Goal: Task Accomplishment & Management: Manage account settings

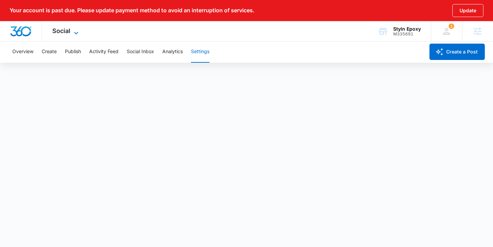
click at [66, 32] on span "Social" at bounding box center [61, 30] width 18 height 7
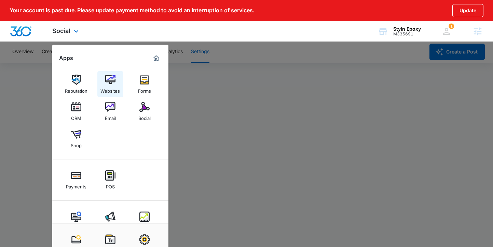
click at [107, 86] on div "Websites" at bounding box center [109, 89] width 19 height 9
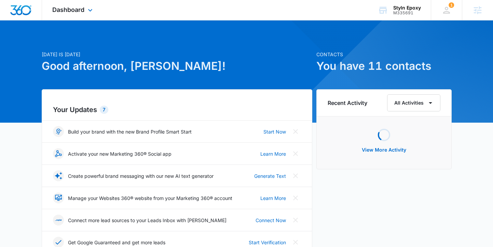
click at [67, 14] on div "Dashboard Apps Reputation Websites Forms CRM Email Social Shop Payments POS Con…" at bounding box center [73, 10] width 62 height 20
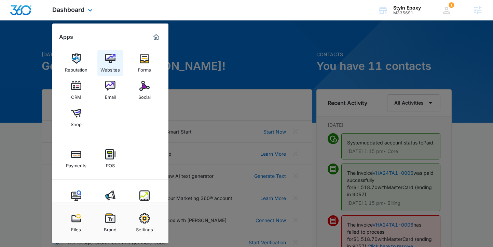
click at [115, 69] on div "Websites" at bounding box center [109, 68] width 19 height 9
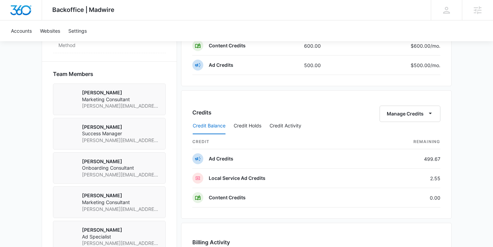
scroll to position [565, 0]
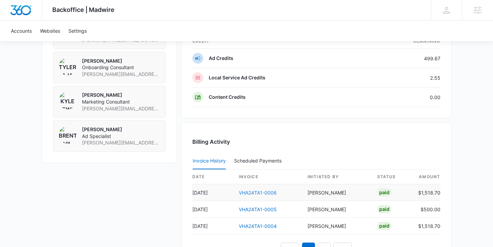
click at [258, 193] on link "VHA24TA1-0006" at bounding box center [258, 193] width 38 height 6
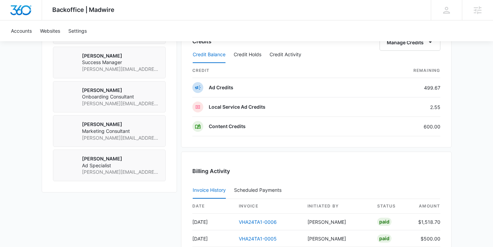
scroll to position [354, 0]
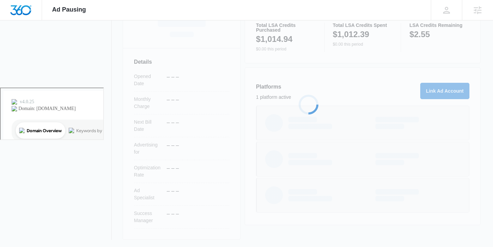
scroll to position [161, 0]
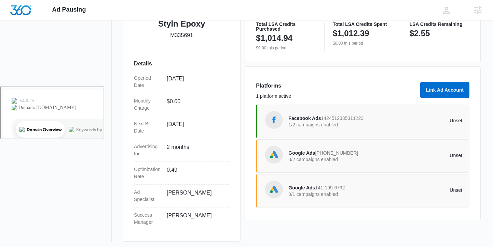
click at [311, 114] on div "Facebook Ads 1424512335311223 1/2 campaigns enabled" at bounding box center [331, 121] width 87 height 14
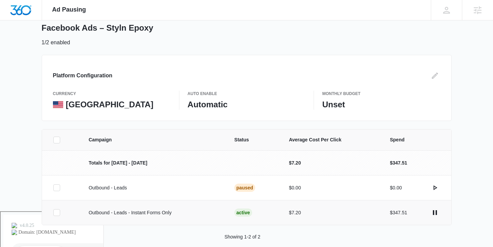
scroll to position [36, 0]
click at [434, 212] on icon "actions.pause" at bounding box center [434, 213] width 8 height 8
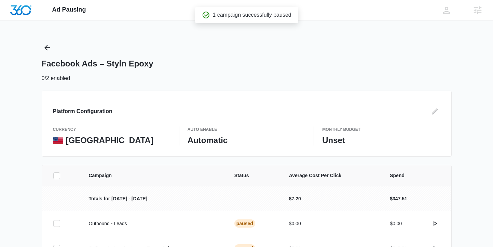
scroll to position [46, 0]
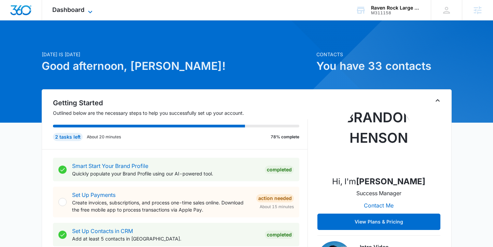
click at [63, 13] on span "Dashboard" at bounding box center [68, 9] width 32 height 7
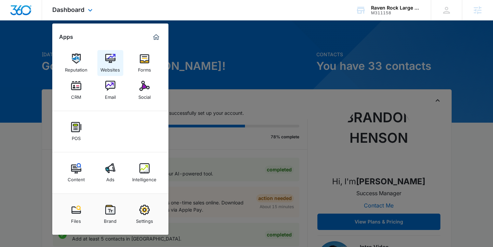
click at [106, 65] on div "Websites" at bounding box center [109, 68] width 19 height 9
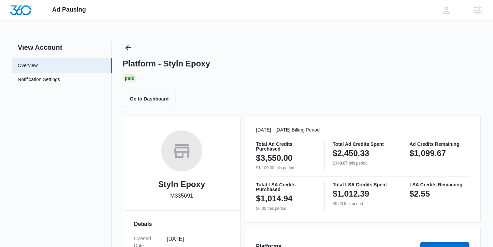
scroll to position [121, 0]
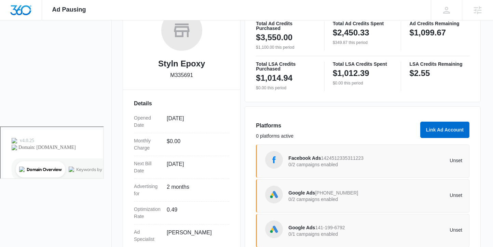
click at [296, 158] on span "Facebook Ads" at bounding box center [304, 158] width 32 height 5
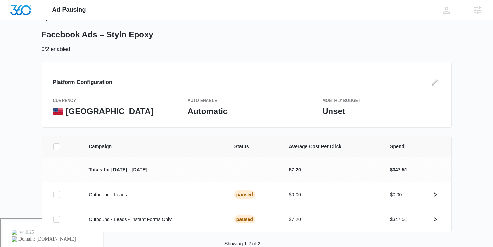
scroll to position [46, 0]
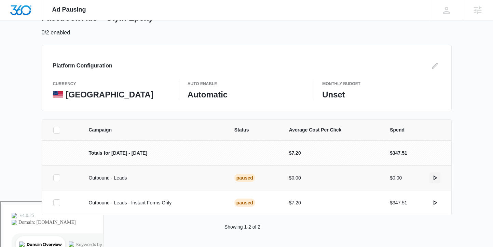
click at [434, 180] on icon "actions.activate" at bounding box center [434, 178] width 8 height 8
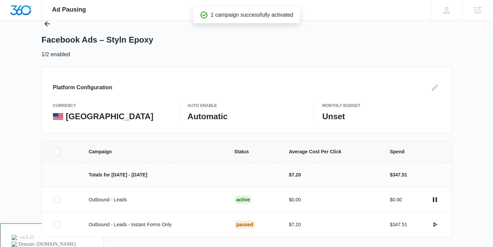
scroll to position [30, 0]
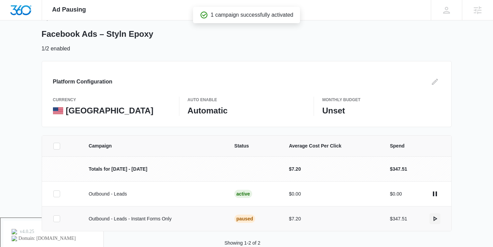
click at [435, 218] on icon "actions.activate" at bounding box center [435, 219] width 4 height 5
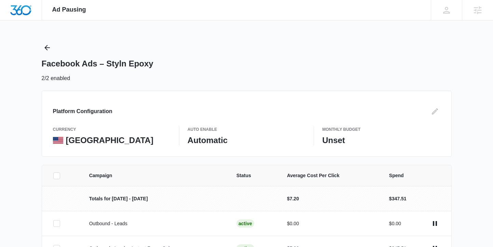
scroll to position [46, 0]
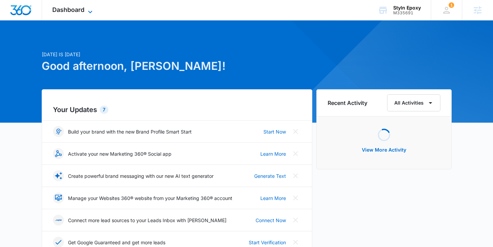
click at [68, 6] on span "Dashboard" at bounding box center [68, 9] width 32 height 7
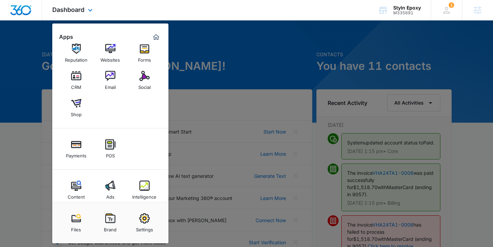
scroll to position [19, 0]
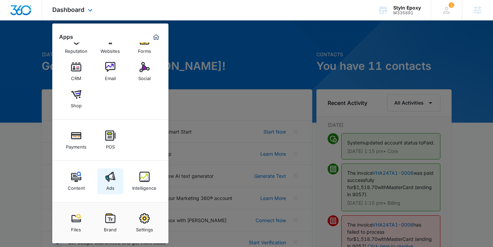
click at [114, 180] on img at bounding box center [110, 177] width 10 height 10
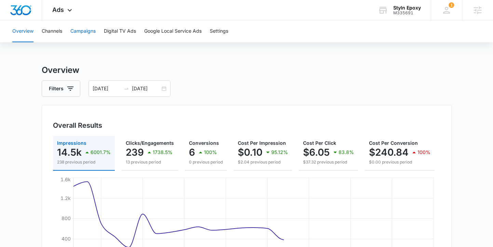
click at [80, 31] on button "Campaigns" at bounding box center [82, 31] width 25 height 22
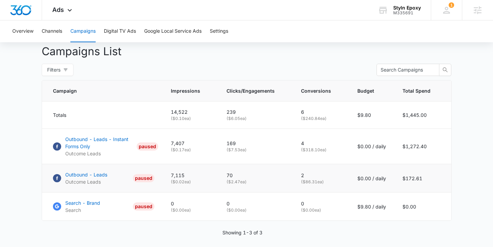
scroll to position [272, 0]
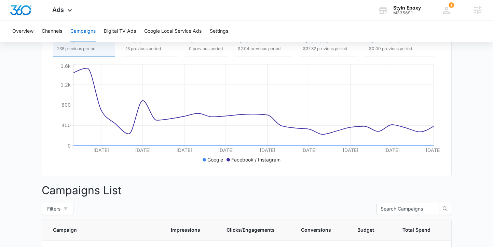
scroll to position [95, 0]
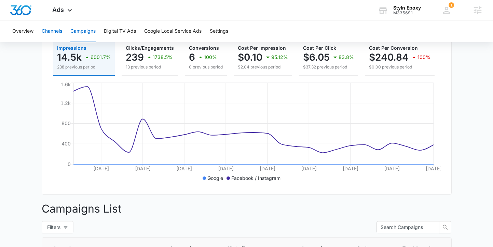
click at [52, 33] on button "Channels" at bounding box center [52, 31] width 20 height 22
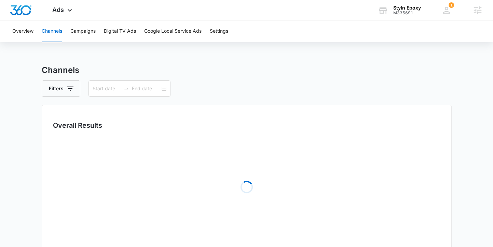
type input "[DATE]"
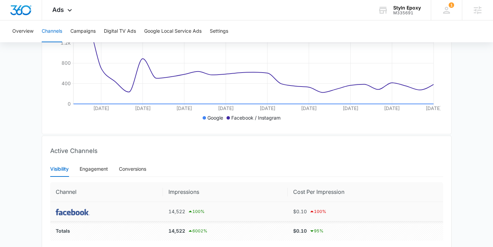
scroll to position [80, 0]
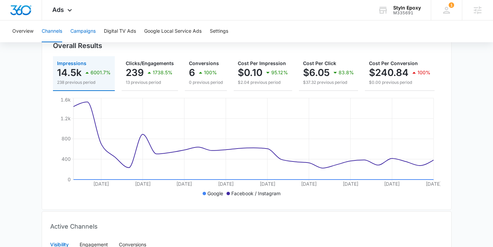
click at [85, 34] on button "Campaigns" at bounding box center [82, 31] width 25 height 22
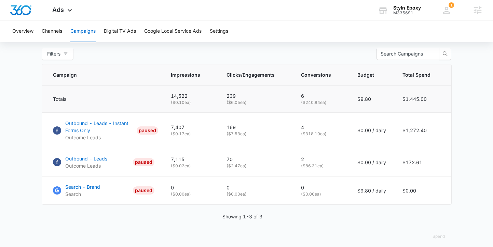
scroll to position [269, 0]
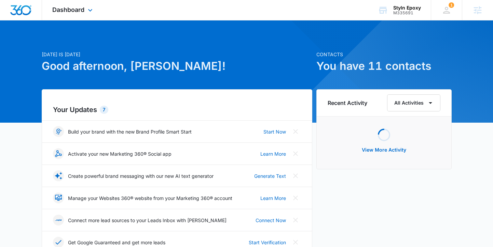
click at [66, 4] on div "Dashboard Apps Reputation Websites Forms CRM Email Social Shop Payments POS Con…" at bounding box center [73, 10] width 62 height 20
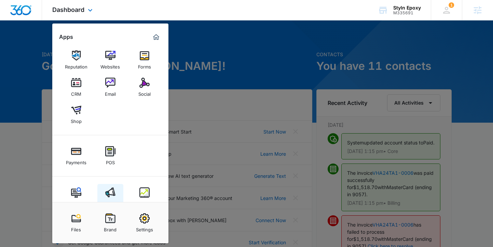
scroll to position [11, 0]
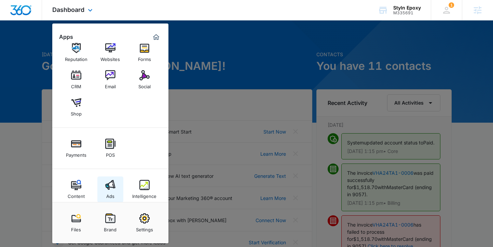
click at [117, 189] on link "Ads" at bounding box center [110, 190] width 26 height 26
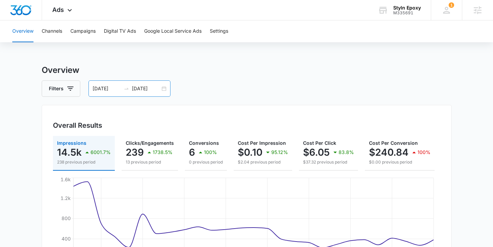
click at [164, 90] on div "09/09/2025 10/05/2025" at bounding box center [129, 89] width 82 height 16
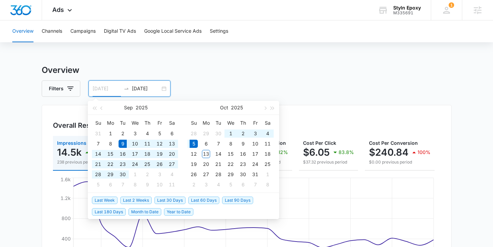
type input "10/05/2025"
click at [198, 144] on td "5" at bounding box center [193, 144] width 12 height 10
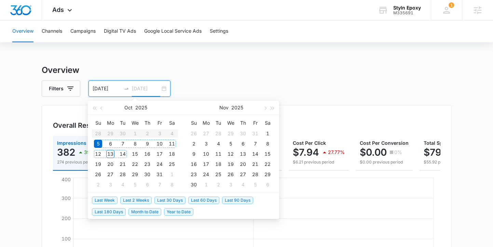
type input "10/13/2025"
click at [111, 156] on div "13" at bounding box center [110, 154] width 8 height 8
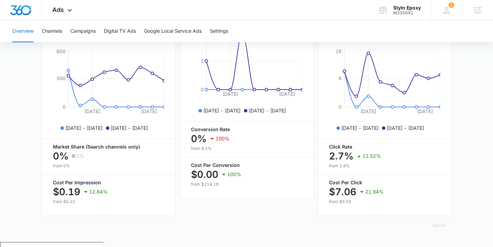
scroll to position [77, 0]
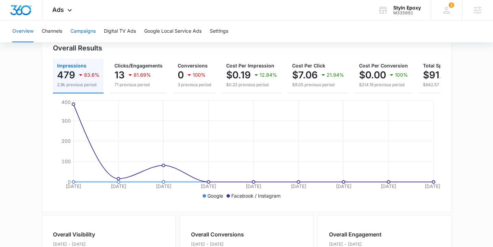
click at [87, 30] on button "Campaigns" at bounding box center [82, 31] width 25 height 22
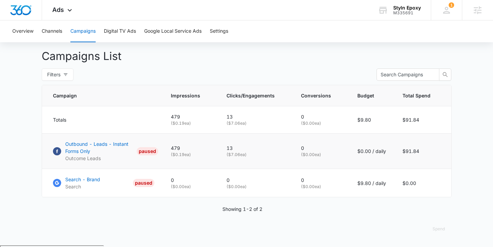
scroll to position [122, 0]
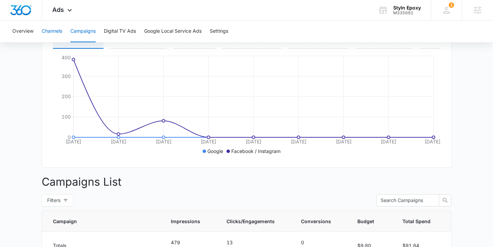
click at [59, 33] on button "Channels" at bounding box center [52, 31] width 20 height 22
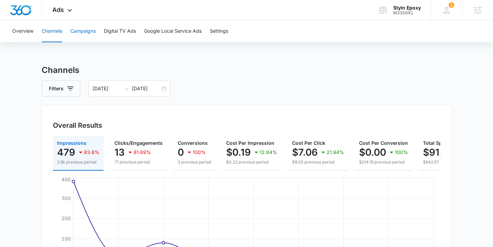
click at [87, 32] on button "Campaigns" at bounding box center [82, 31] width 25 height 22
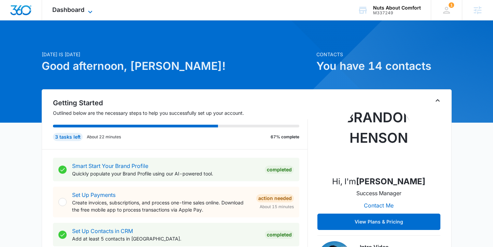
click at [66, 9] on span "Dashboard" at bounding box center [68, 9] width 32 height 7
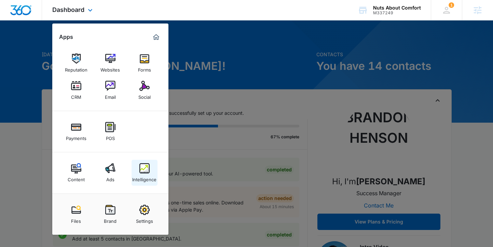
click at [146, 171] on img at bounding box center [144, 168] width 10 height 10
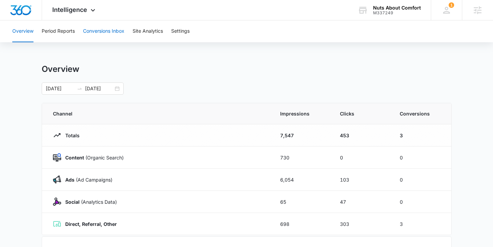
click at [99, 32] on button "Conversions Inbox" at bounding box center [103, 31] width 41 height 22
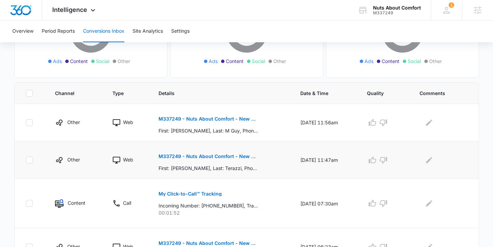
scroll to position [148, 0]
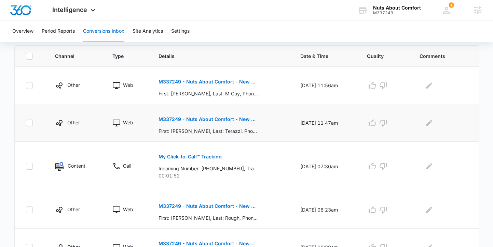
click at [229, 122] on button "M337249 - Nuts About Comfort - New Contact" at bounding box center [207, 119] width 99 height 16
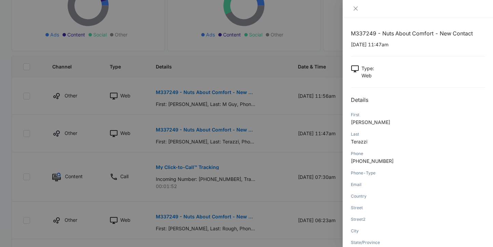
scroll to position [137, 0]
click at [356, 7] on icon "close" at bounding box center [355, 8] width 5 height 5
click at [356, 7] on div at bounding box center [417, 8] width 150 height 17
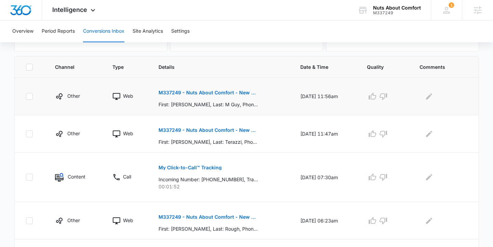
click at [210, 93] on p "M337249 - Nuts About Comfort - New Contact" at bounding box center [207, 92] width 99 height 5
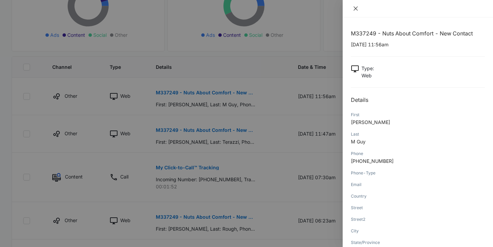
click at [355, 8] on icon "close" at bounding box center [355, 8] width 5 height 5
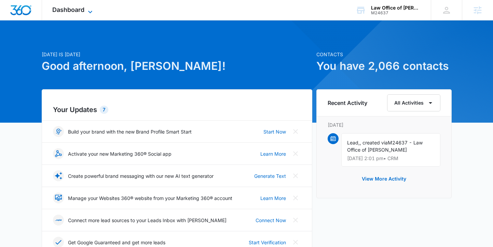
click at [80, 8] on span "Dashboard" at bounding box center [68, 9] width 32 height 7
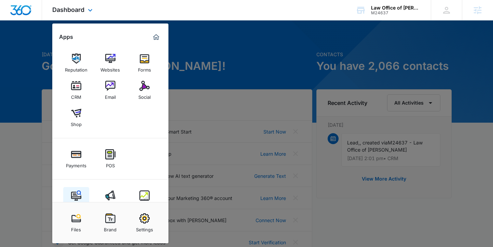
click at [70, 196] on link "Content" at bounding box center [76, 200] width 26 height 26
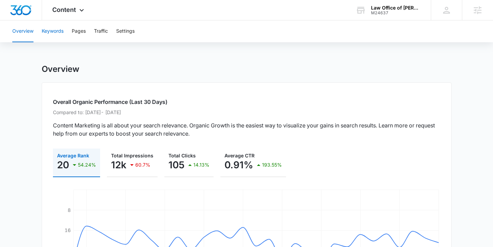
click at [55, 35] on button "Keywords" at bounding box center [53, 31] width 22 height 22
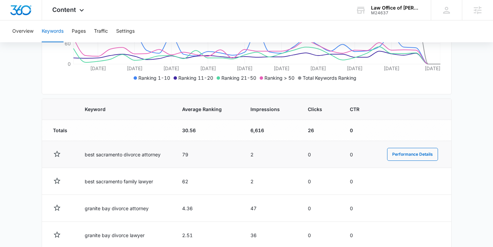
scroll to position [175, 0]
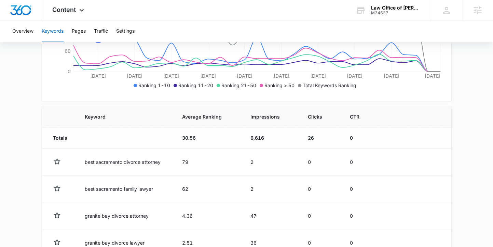
click at [175, 85] on icon at bounding box center [174, 85] width 3 height 3
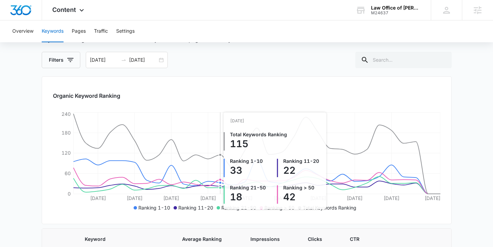
scroll to position [23, 0]
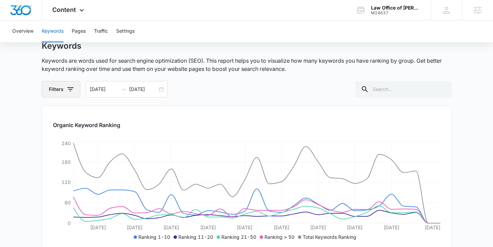
click at [56, 86] on button "Filters" at bounding box center [61, 89] width 39 height 16
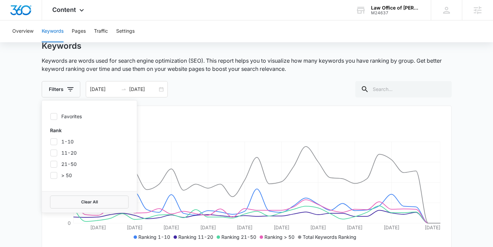
click at [56, 144] on icon at bounding box center [54, 142] width 6 height 6
click at [51, 142] on input "1-10" at bounding box center [50, 142] width 0 height 0
checkbox input "true"
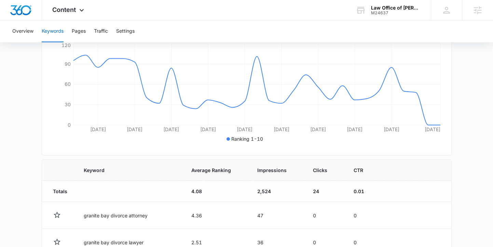
scroll to position [134, 0]
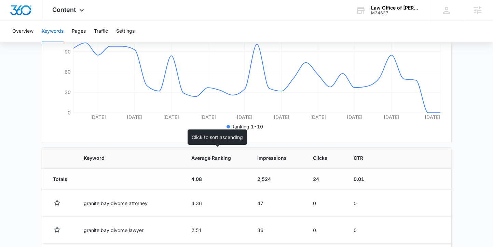
click at [215, 156] on span "Average Ranking" at bounding box center [211, 158] width 40 height 7
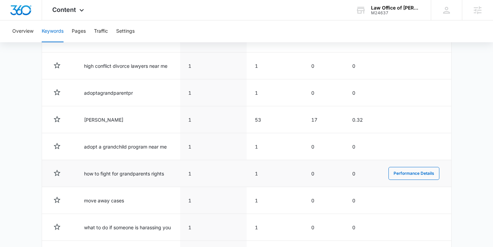
scroll to position [384, 0]
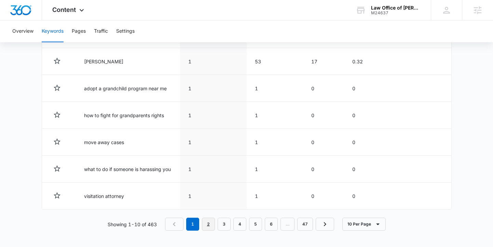
click at [209, 224] on link "2" at bounding box center [208, 224] width 13 height 13
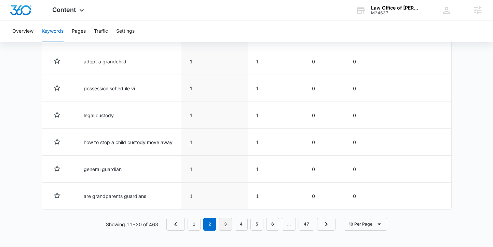
click at [227, 225] on link "3" at bounding box center [225, 224] width 13 height 13
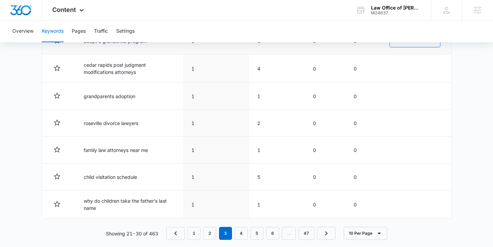
scroll to position [386, 0]
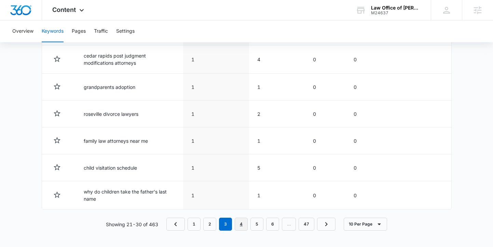
click at [242, 225] on link "4" at bounding box center [240, 224] width 13 height 13
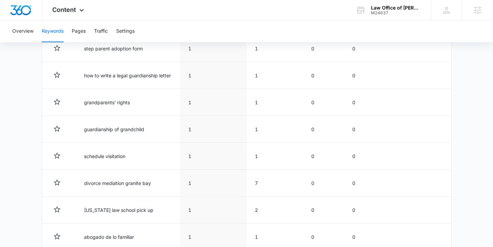
scroll to position [384, 0]
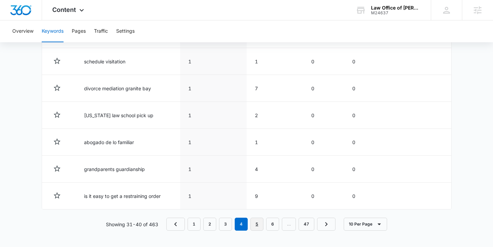
click at [257, 223] on link "5" at bounding box center [256, 224] width 13 height 13
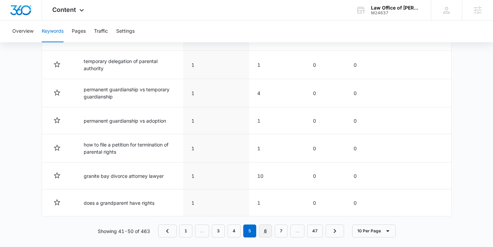
click at [267, 233] on link "6" at bounding box center [265, 231] width 13 height 13
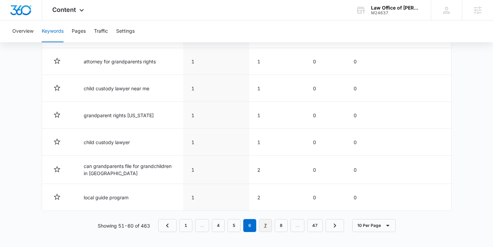
click at [270, 228] on link "7" at bounding box center [265, 225] width 13 height 13
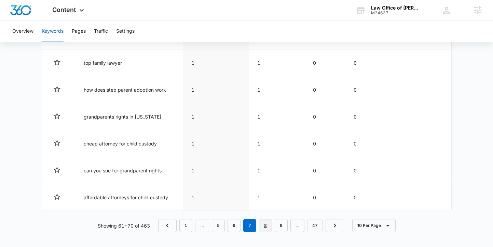
click at [268, 227] on link "8" at bounding box center [265, 225] width 13 height 13
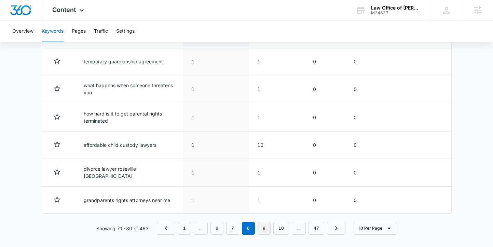
click at [268, 227] on link "9" at bounding box center [263, 228] width 13 height 13
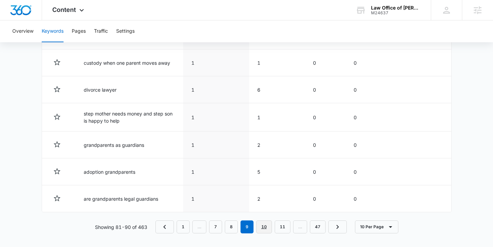
click at [264, 222] on link "10" at bounding box center [264, 227] width 16 height 13
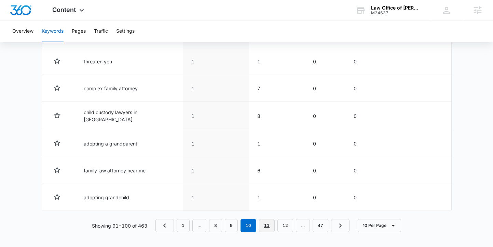
click at [267, 226] on link "11" at bounding box center [267, 225] width 16 height 13
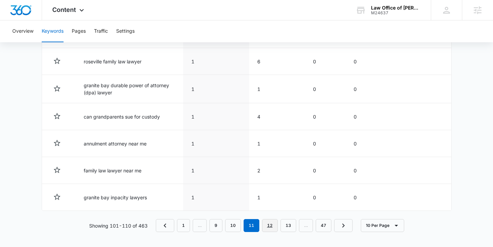
click at [272, 227] on link "12" at bounding box center [270, 225] width 16 height 13
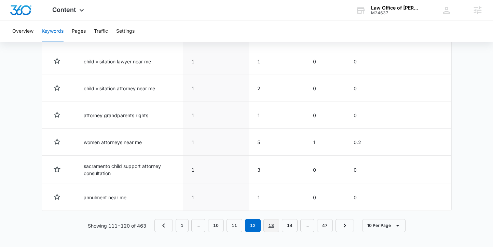
click at [277, 229] on link "13" at bounding box center [271, 225] width 16 height 13
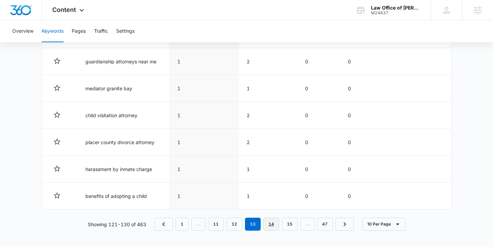
click at [276, 228] on link "14" at bounding box center [271, 224] width 16 height 13
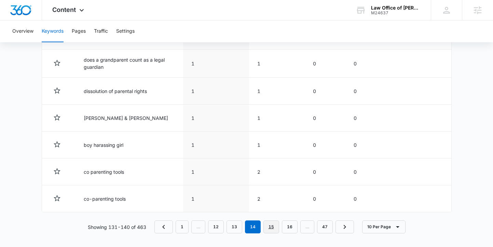
click at [277, 228] on link "15" at bounding box center [271, 227] width 16 height 13
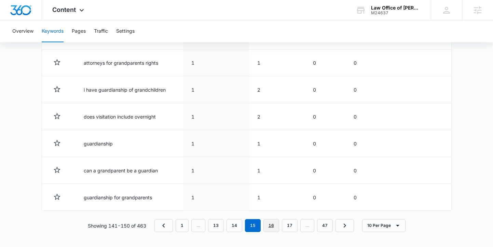
click at [277, 228] on link "16" at bounding box center [271, 225] width 16 height 13
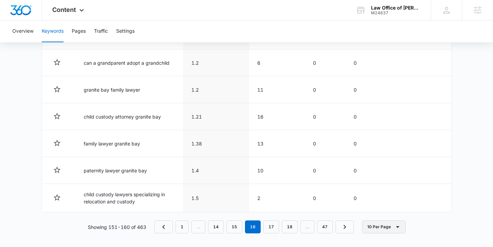
click at [391, 231] on button "10 Per Page" at bounding box center [383, 227] width 43 height 13
click at [387, 210] on div "100 Per Page" at bounding box center [385, 207] width 30 height 5
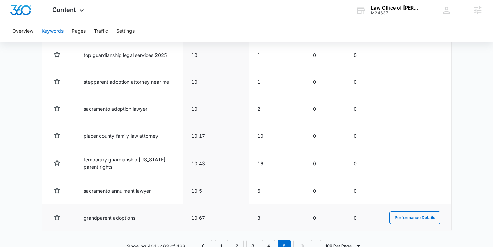
scroll to position [1849, 0]
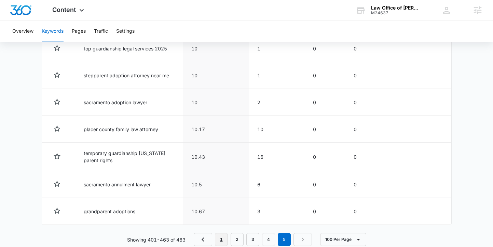
click at [222, 233] on link "1" at bounding box center [221, 239] width 13 height 13
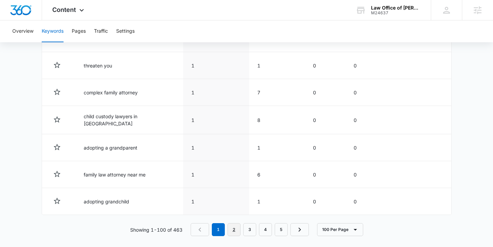
click at [233, 226] on link "2" at bounding box center [233, 230] width 13 height 13
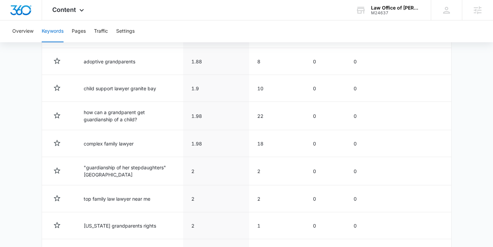
scroll to position [2028, 0]
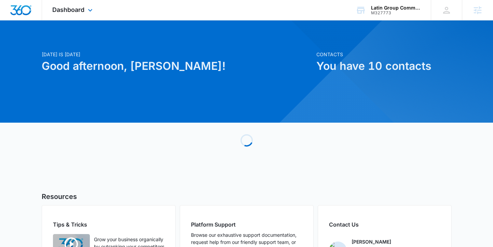
click at [76, 15] on div "Dashboard Apps Reputation Websites Forms CRM Email Social POS Content Ads Intel…" at bounding box center [73, 10] width 62 height 20
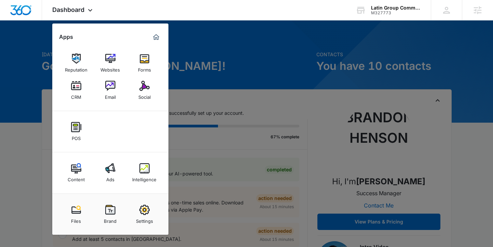
click at [72, 174] on div "Content" at bounding box center [76, 178] width 17 height 9
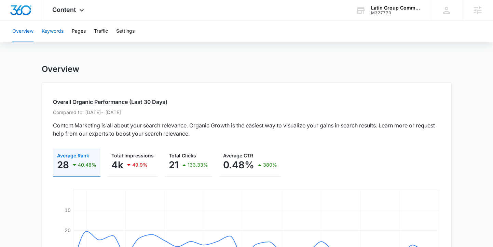
click at [48, 31] on button "Keywords" at bounding box center [53, 31] width 22 height 22
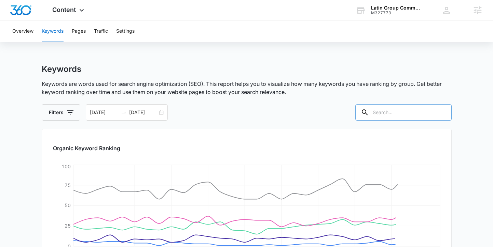
click at [401, 115] on input "text" at bounding box center [403, 112] width 96 height 16
type input "retail cleaning"
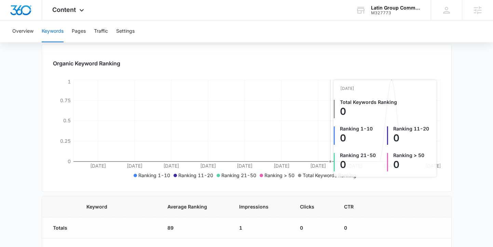
scroll to position [135, 0]
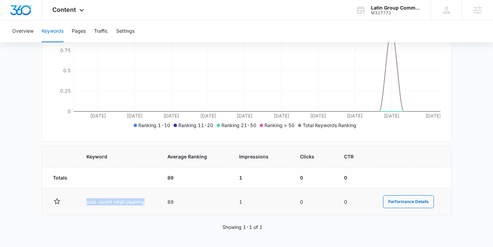
drag, startPoint x: 145, startPoint y: 202, endPoint x: 86, endPoint y: 199, distance: 59.5
click at [86, 199] on td "post-event retail cleaning" at bounding box center [118, 202] width 81 height 27
copy td "post-event retail cleaning"
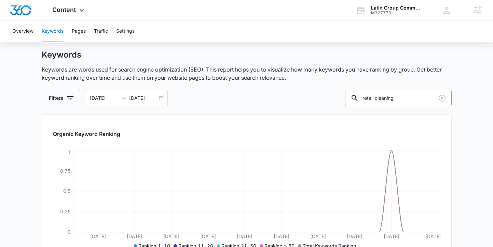
scroll to position [0, 0]
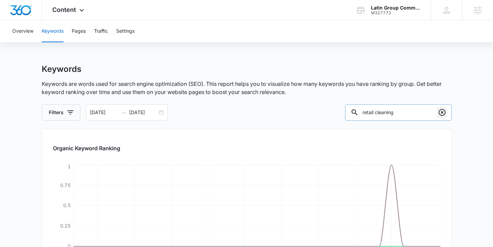
click at [444, 114] on icon "Clear" at bounding box center [441, 112] width 7 height 7
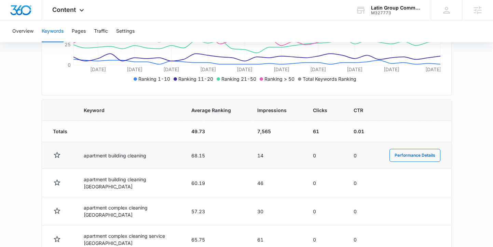
scroll to position [210, 0]
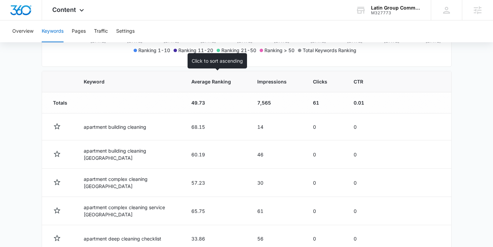
click at [218, 83] on span "Average Ranking" at bounding box center [211, 81] width 40 height 7
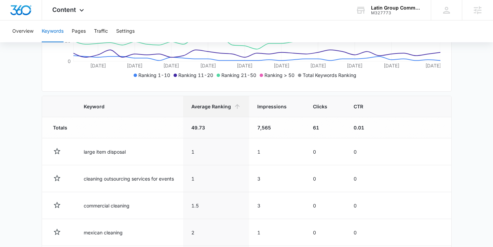
scroll to position [115, 0]
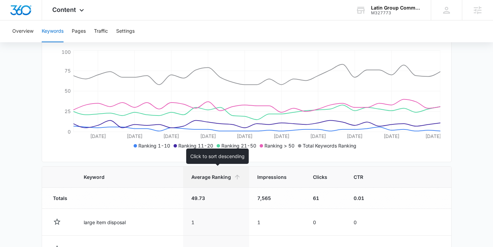
click at [210, 176] on span "Average Ranking" at bounding box center [211, 177] width 40 height 7
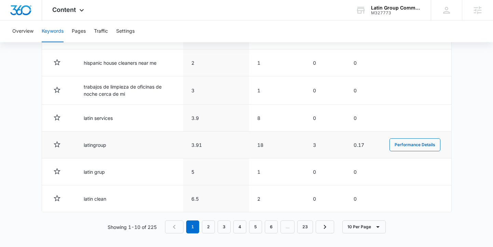
scroll to position [385, 0]
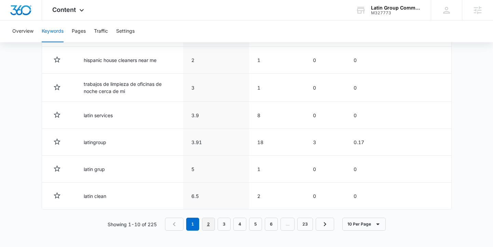
click at [208, 226] on link "2" at bounding box center [208, 224] width 13 height 13
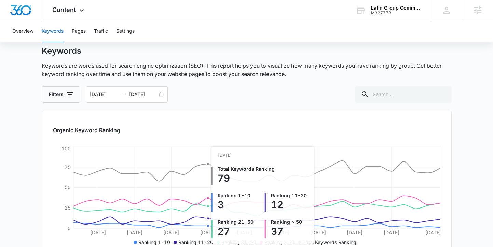
scroll to position [0, 0]
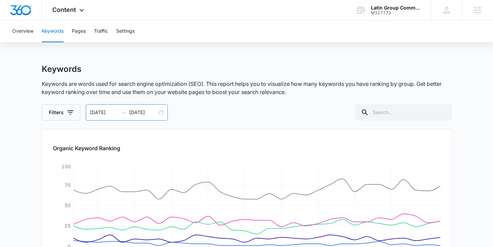
click at [160, 112] on div "[DATE] [DATE]" at bounding box center [127, 112] width 82 height 16
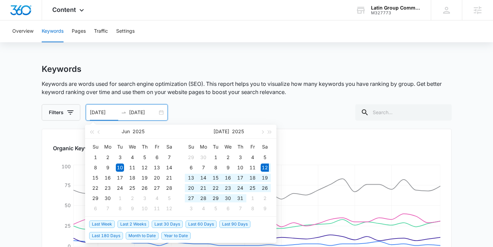
click at [233, 224] on span "Last 90 Days" at bounding box center [234, 225] width 31 height 8
type input "[DATE]"
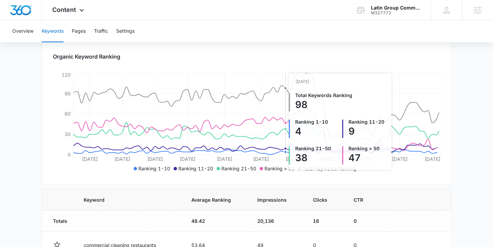
scroll to position [200, 0]
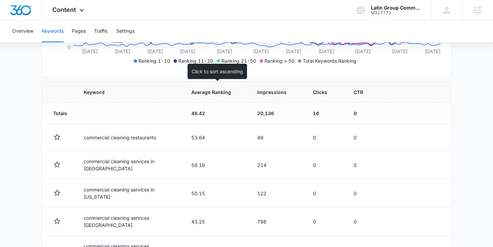
click at [210, 95] on span "Average Ranking" at bounding box center [211, 92] width 40 height 7
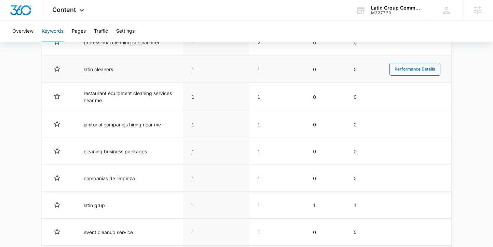
scroll to position [385, 0]
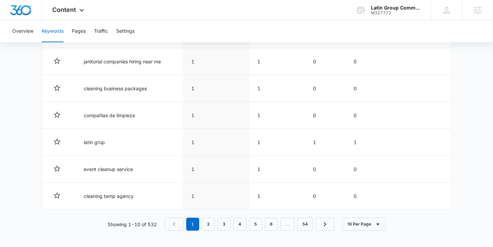
click at [215, 224] on nav "1 2 3 4 5 6 … 54" at bounding box center [249, 224] width 169 height 13
click at [207, 226] on link "2" at bounding box center [208, 224] width 13 height 13
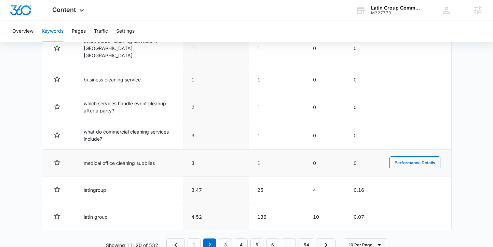
scroll to position [373, 0]
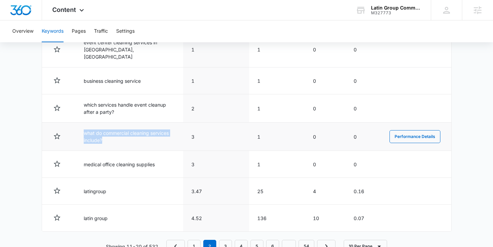
drag, startPoint x: 103, startPoint y: 133, endPoint x: 81, endPoint y: 128, distance: 22.8
click at [79, 128] on td "what do commercial cleaning services include?" at bounding box center [129, 137] width 108 height 28
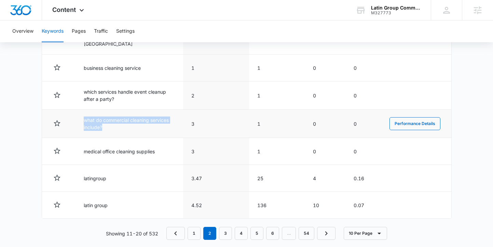
scroll to position [388, 0]
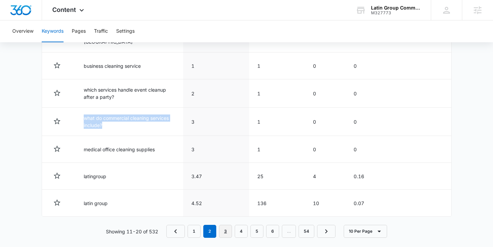
click at [227, 227] on link "3" at bounding box center [225, 231] width 13 height 13
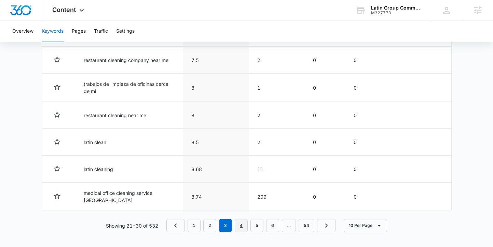
click at [238, 224] on link "4" at bounding box center [240, 225] width 13 height 13
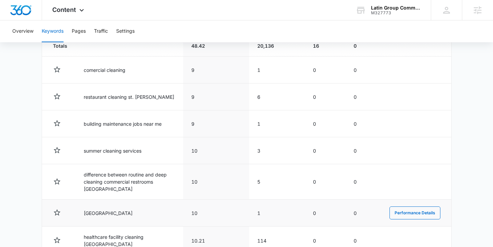
scroll to position [269, 0]
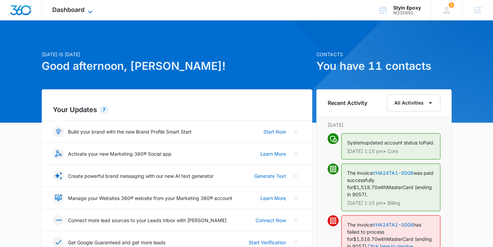
click at [68, 8] on span "Dashboard" at bounding box center [68, 9] width 32 height 7
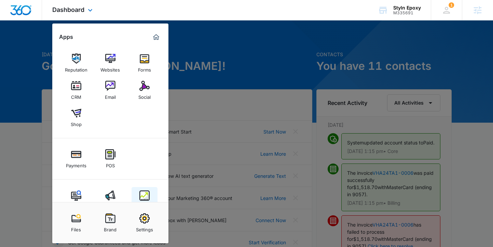
click at [145, 198] on img at bounding box center [144, 196] width 10 height 10
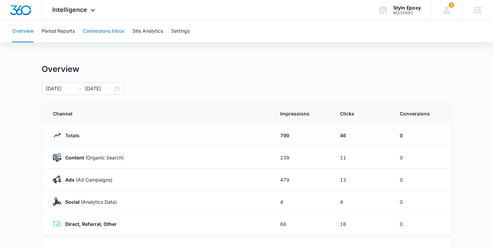
click at [100, 31] on button "Conversions Inbox" at bounding box center [103, 31] width 41 height 22
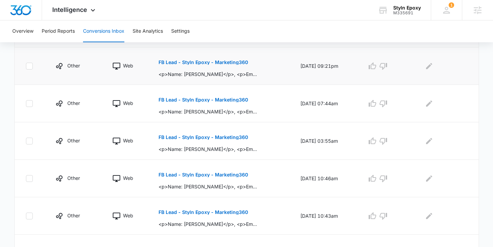
scroll to position [166, 0]
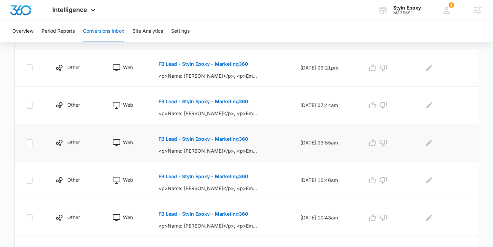
click at [204, 141] on p "FB Lead - Styln Epoxy - Marketing360" at bounding box center [202, 139] width 89 height 5
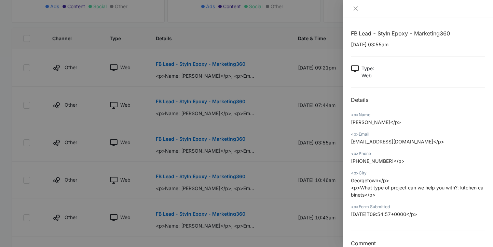
click at [209, 141] on div at bounding box center [246, 123] width 493 height 247
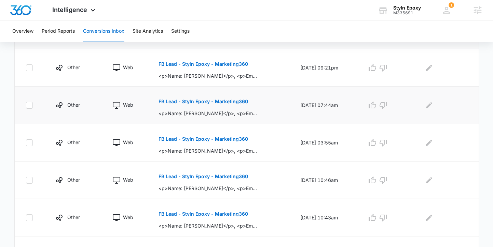
click at [211, 105] on button "FB Lead - Styln Epoxy - Marketing360" at bounding box center [202, 102] width 89 height 16
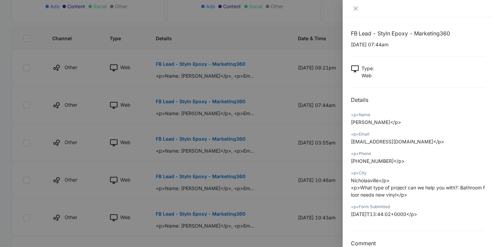
click at [195, 66] on div at bounding box center [246, 123] width 493 height 247
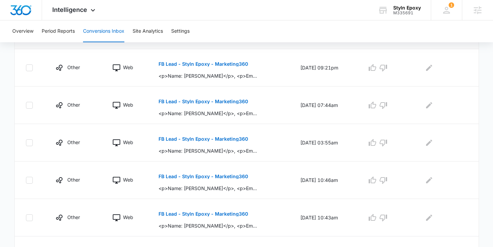
click at [197, 64] on p "FB Lead - Styln Epoxy - Marketing360" at bounding box center [202, 64] width 89 height 5
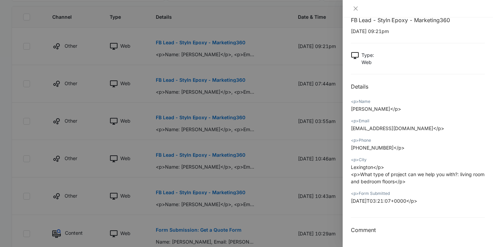
scroll to position [156, 0]
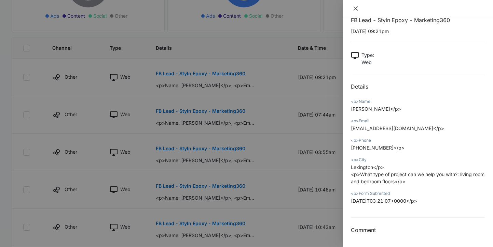
click at [355, 9] on icon "close" at bounding box center [355, 8] width 4 height 4
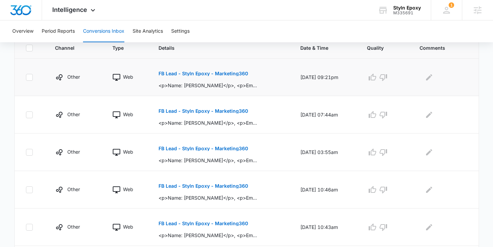
click at [221, 73] on p "FB Lead - Styln Epoxy - Marketing360" at bounding box center [202, 73] width 89 height 5
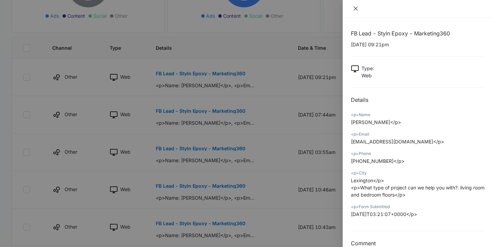
click at [356, 10] on icon "close" at bounding box center [355, 8] width 5 height 5
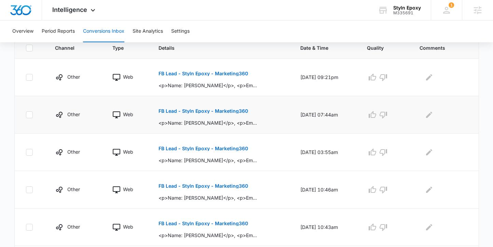
click at [235, 115] on button "FB Lead - Styln Epoxy - Marketing360" at bounding box center [202, 111] width 89 height 16
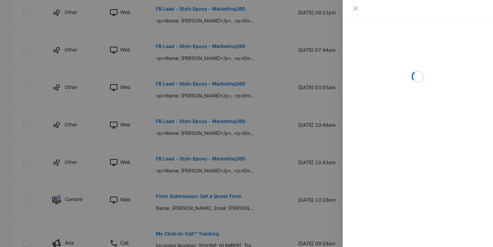
scroll to position [222, 0]
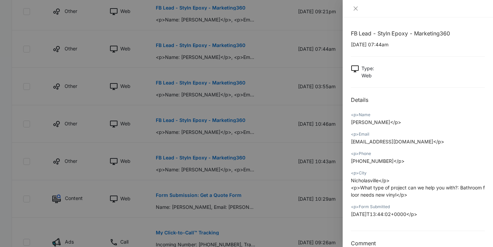
click at [356, 5] on div at bounding box center [417, 8] width 150 height 17
